Goal: Task Accomplishment & Management: Use online tool/utility

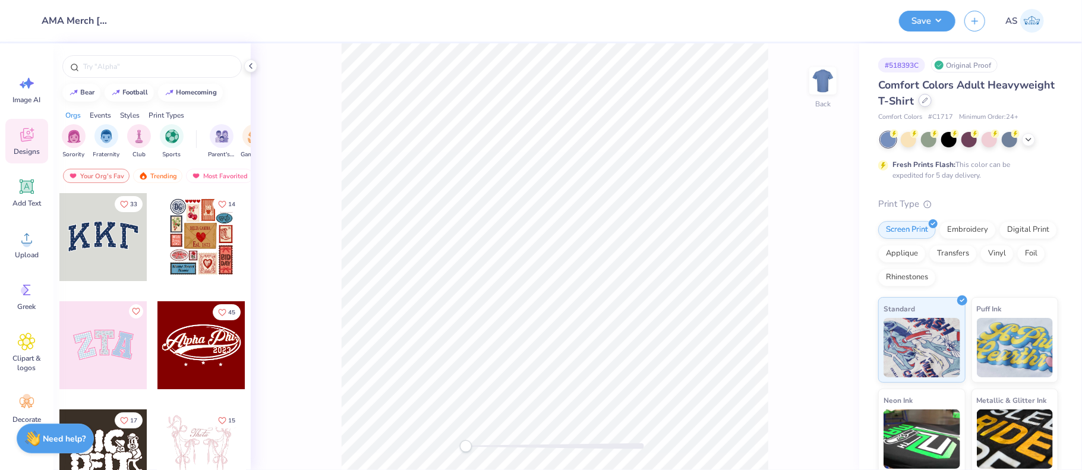
click at [932, 97] on div at bounding box center [925, 100] width 13 height 13
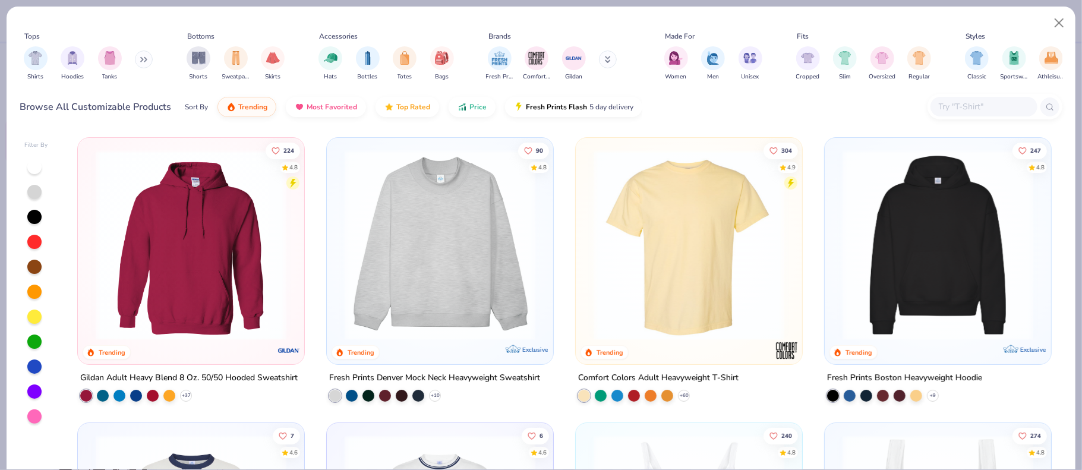
click at [954, 109] on input "text" at bounding box center [984, 107] width 92 height 14
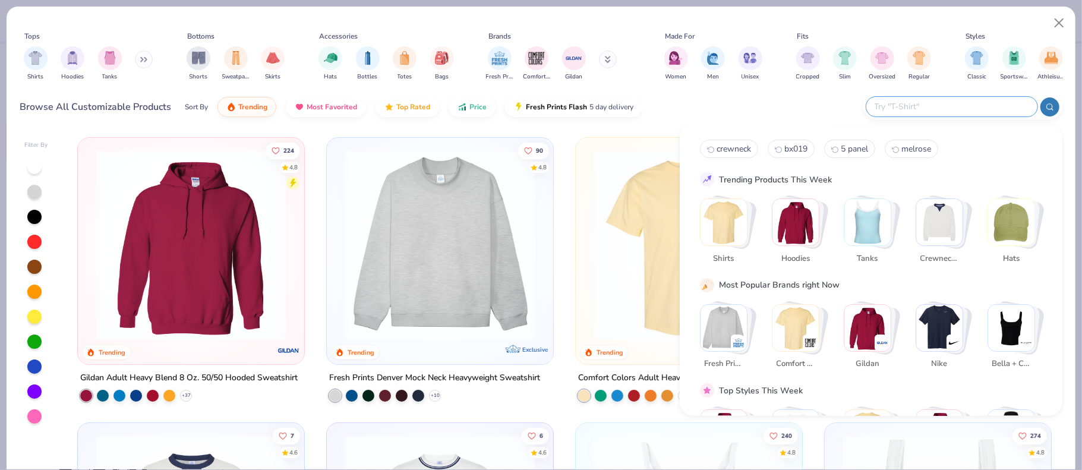
click at [962, 108] on input "text" at bounding box center [952, 107] width 156 height 14
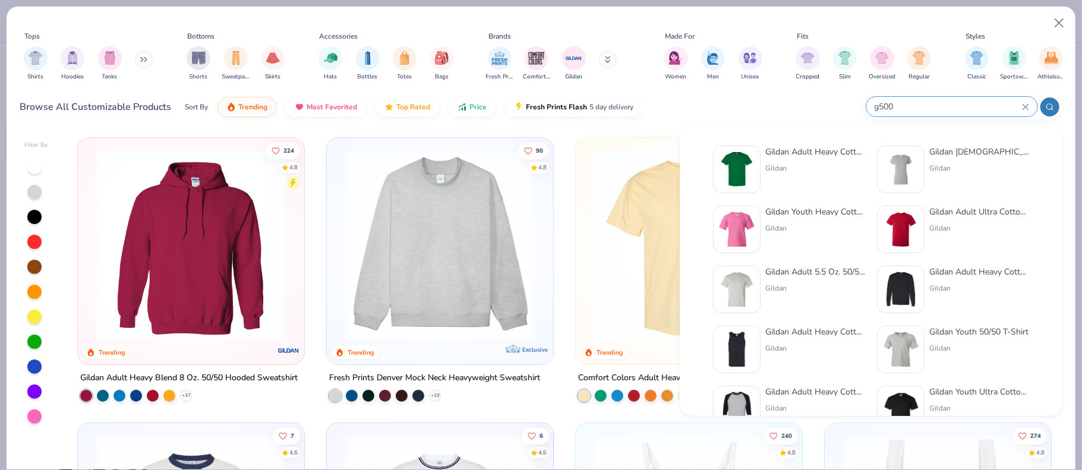
type input "g500"
click at [792, 154] on div "Gildan Adult Heavy Cotton T-Shirt" at bounding box center [815, 152] width 100 height 12
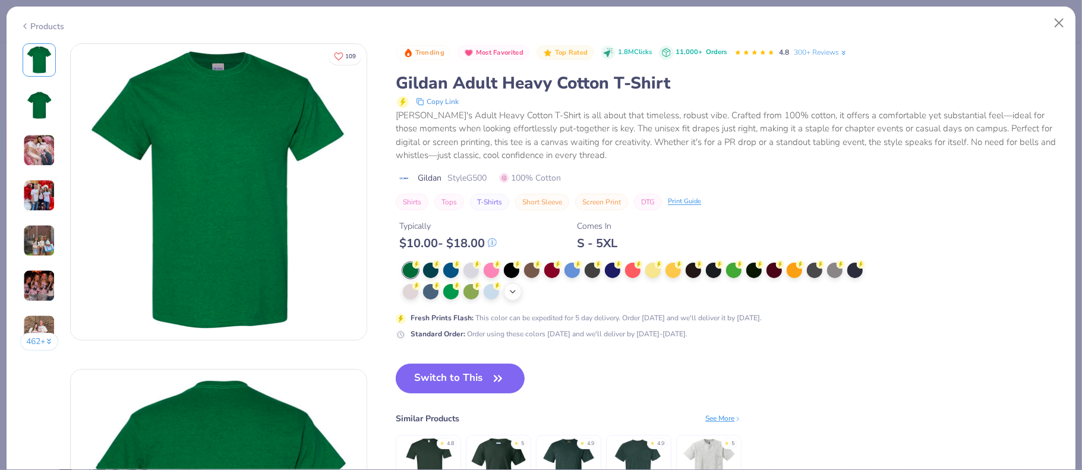
click at [512, 290] on icon at bounding box center [513, 292] width 10 height 10
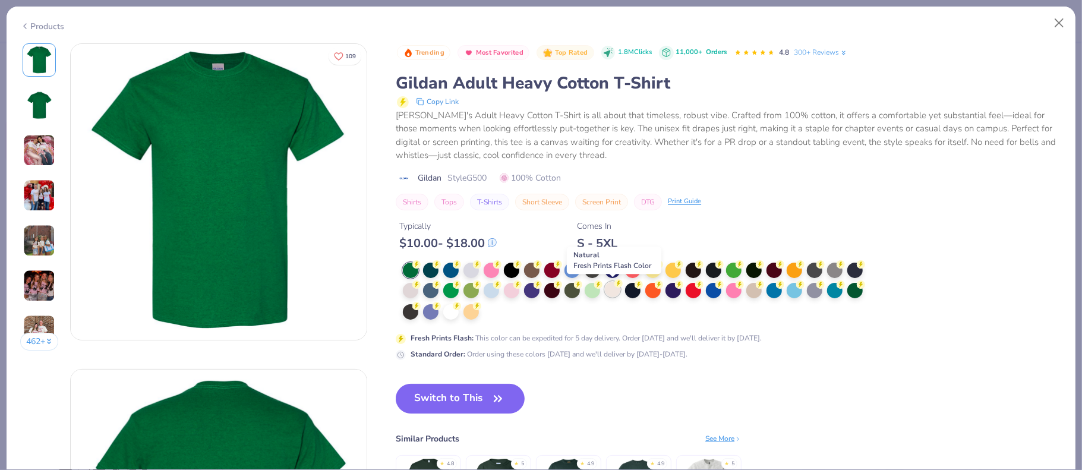
click at [611, 295] on div at bounding box center [612, 289] width 15 height 15
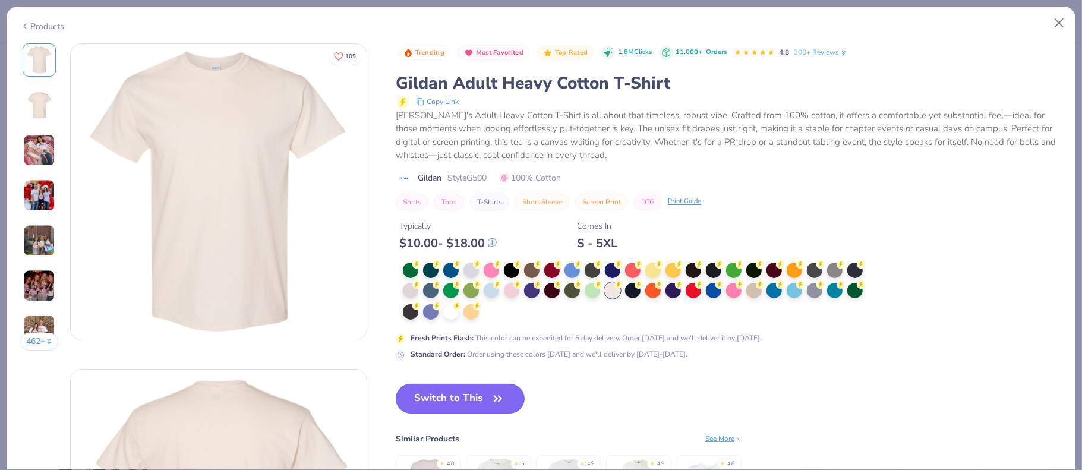
click at [447, 405] on button "Switch to This" at bounding box center [460, 399] width 129 height 30
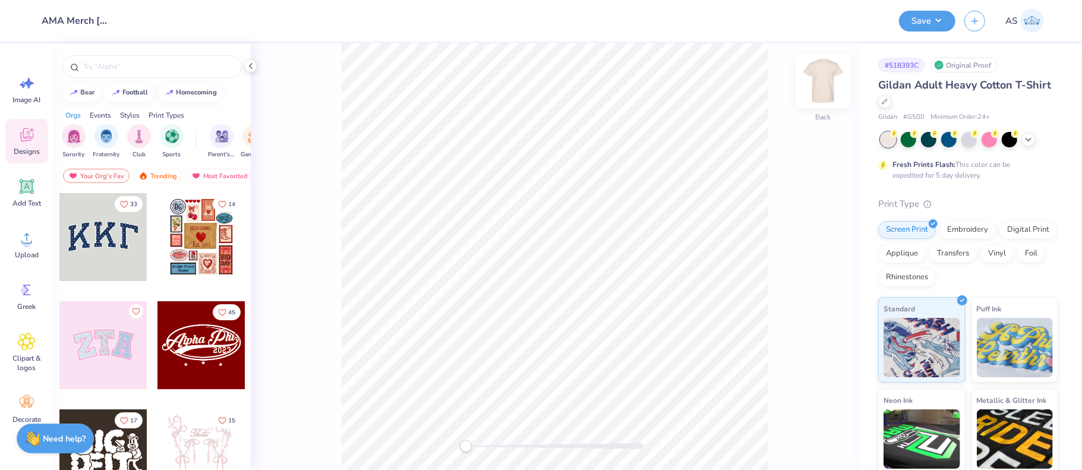
click at [825, 75] on img at bounding box center [823, 81] width 48 height 48
click at [251, 70] on icon at bounding box center [251, 66] width 10 height 10
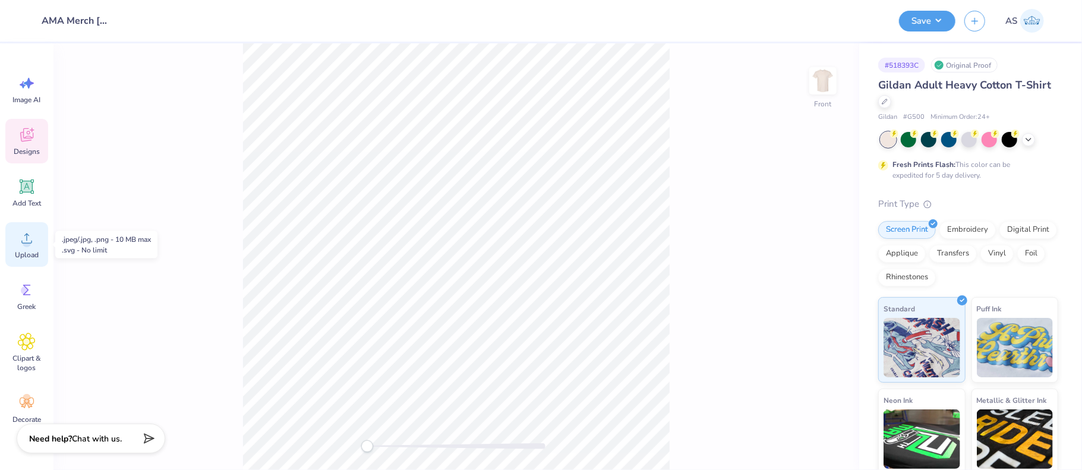
click at [24, 247] on icon at bounding box center [27, 238] width 18 height 18
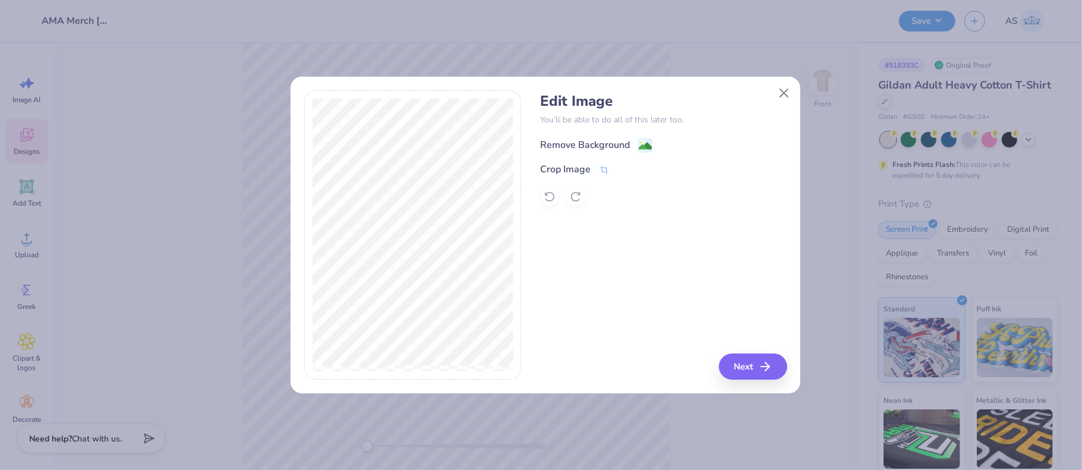
click at [578, 146] on div "Remove Background" at bounding box center [585, 145] width 90 height 14
click at [739, 368] on button "Next" at bounding box center [755, 367] width 68 height 26
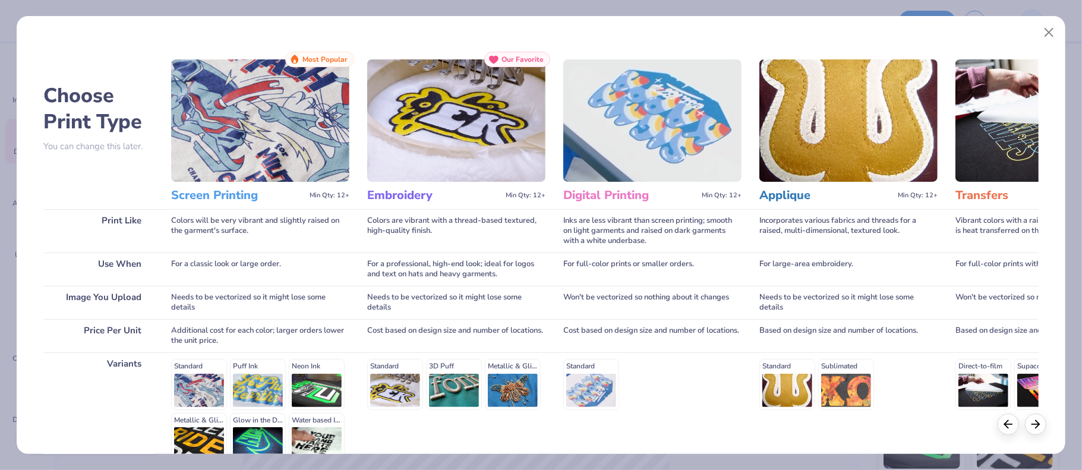
scroll to position [122, 0]
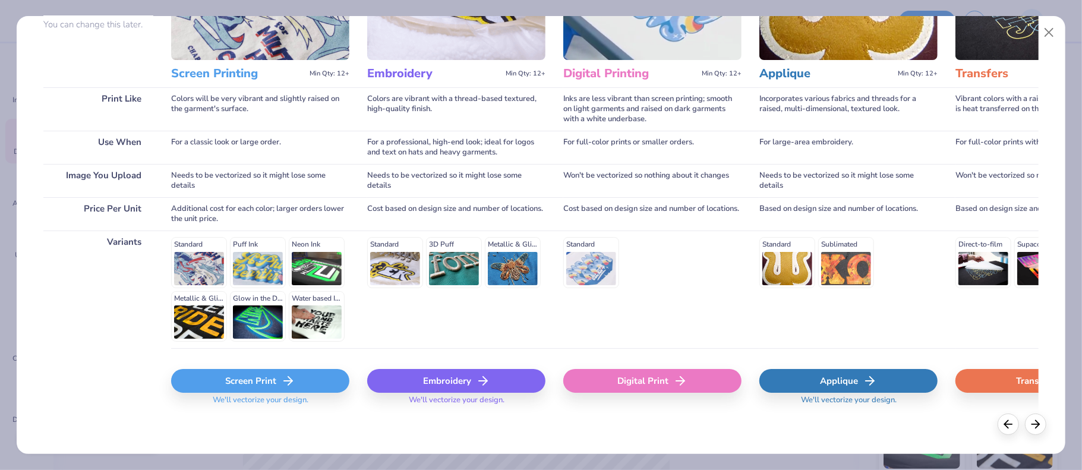
click at [254, 387] on div "Screen Print" at bounding box center [260, 381] width 178 height 24
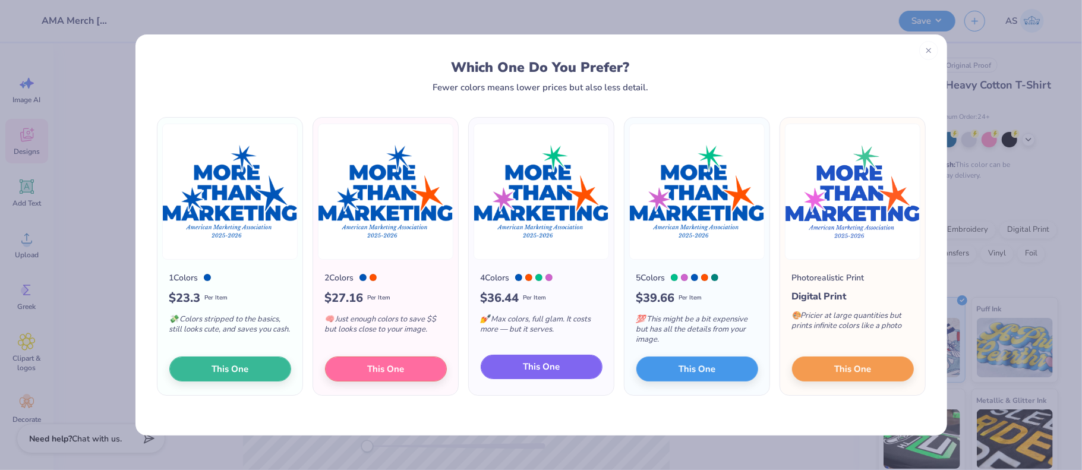
click at [542, 365] on span "This One" at bounding box center [541, 367] width 37 height 14
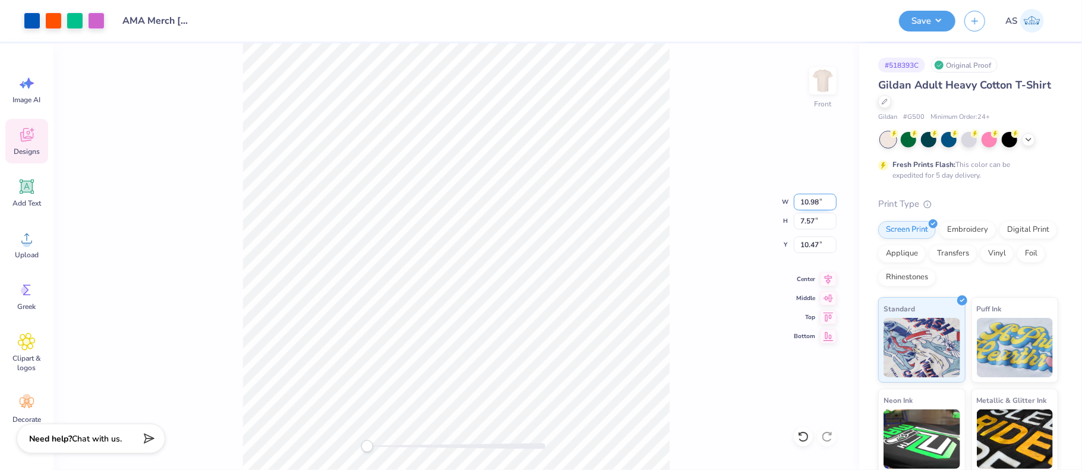
drag, startPoint x: 802, startPoint y: 203, endPoint x: 818, endPoint y: 201, distance: 16.7
click at [818, 201] on input "10.98" at bounding box center [815, 202] width 43 height 17
type input "12.50"
type input "8.61"
drag, startPoint x: 814, startPoint y: 242, endPoint x: 801, endPoint y: 244, distance: 12.7
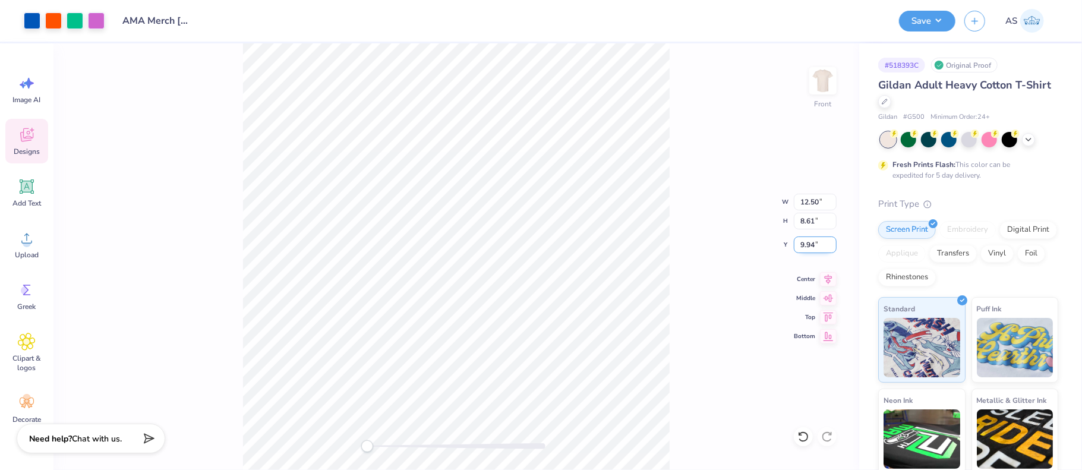
click at [801, 244] on input "9.94" at bounding box center [815, 245] width 43 height 17
type input "1"
type input "3"
click at [941, 24] on button "Save" at bounding box center [927, 19] width 56 height 21
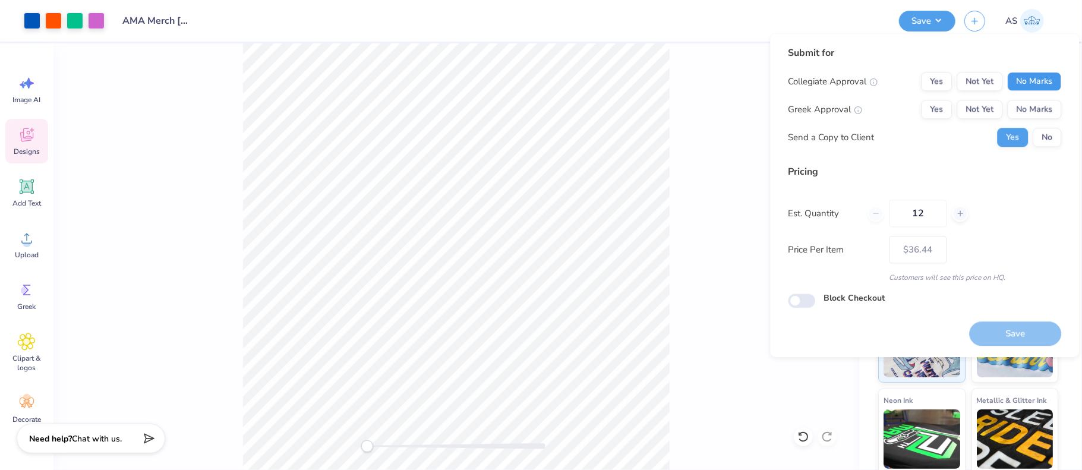
click at [1039, 86] on button "No Marks" at bounding box center [1034, 81] width 54 height 19
click at [1047, 106] on button "No Marks" at bounding box center [1034, 109] width 54 height 19
click at [1054, 142] on button "No" at bounding box center [1047, 137] width 29 height 19
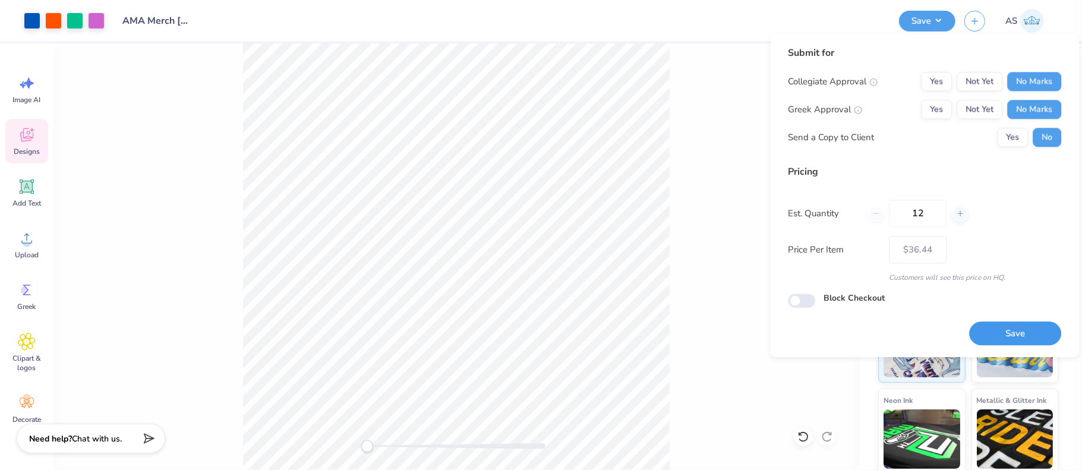
click at [1042, 329] on button "Save" at bounding box center [1015, 333] width 92 height 24
type input "– –"
